Goal: Task Accomplishment & Management: Manage account settings

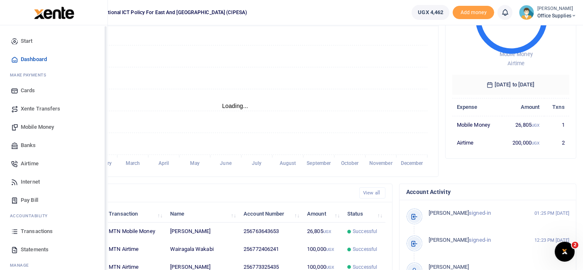
scroll to position [7, 7]
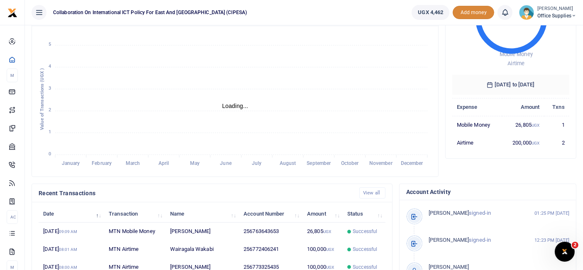
click at [469, 12] on span "Add money" at bounding box center [472, 13] width 41 height 14
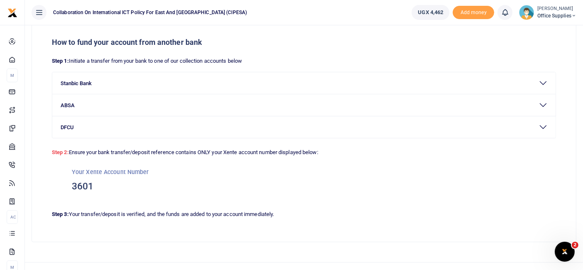
scroll to position [48, 0]
